Goal: Task Accomplishment & Management: Manage account settings

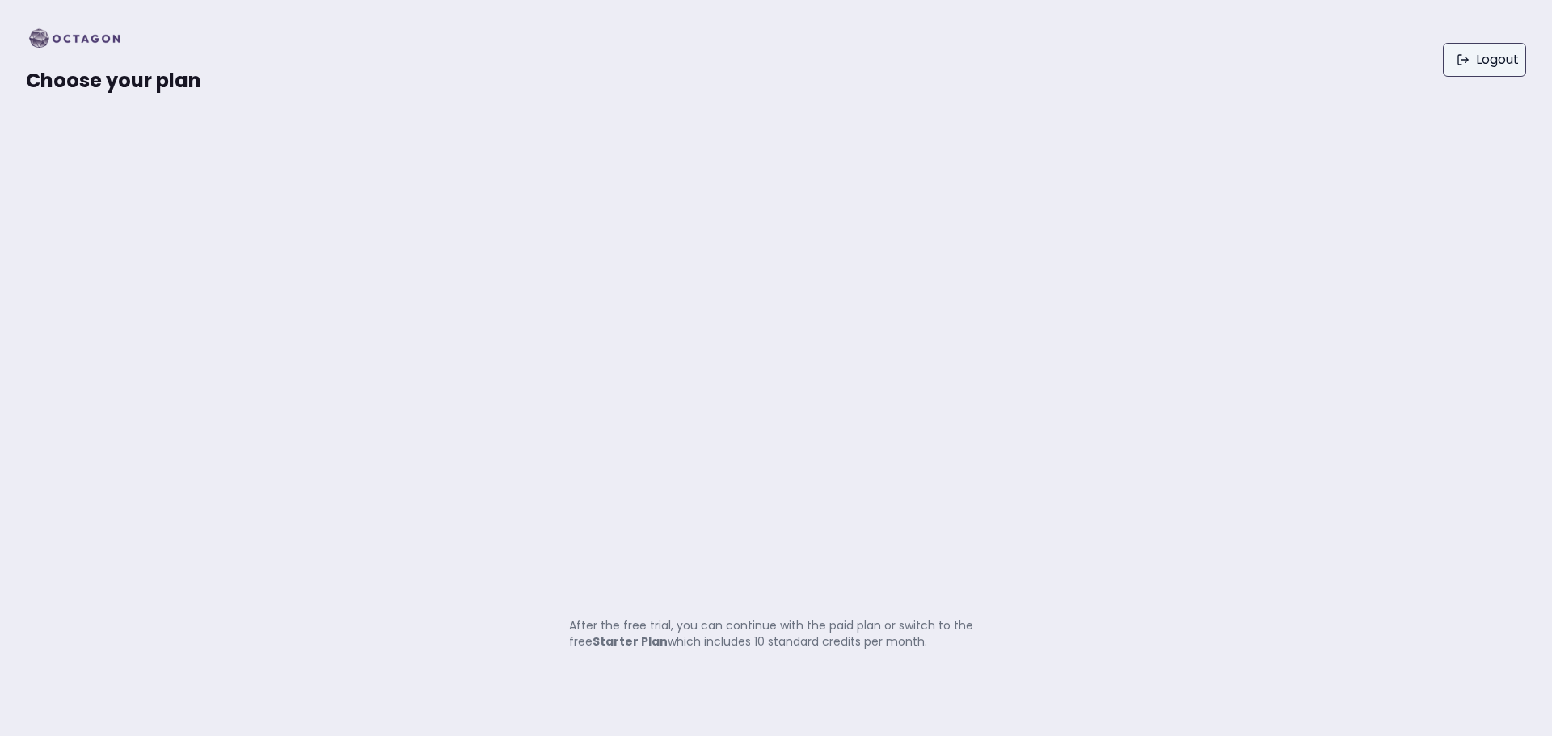
click at [1487, 70] on link "Logout" at bounding box center [1484, 60] width 83 height 34
